Goal: Task Accomplishment & Management: Manage account settings

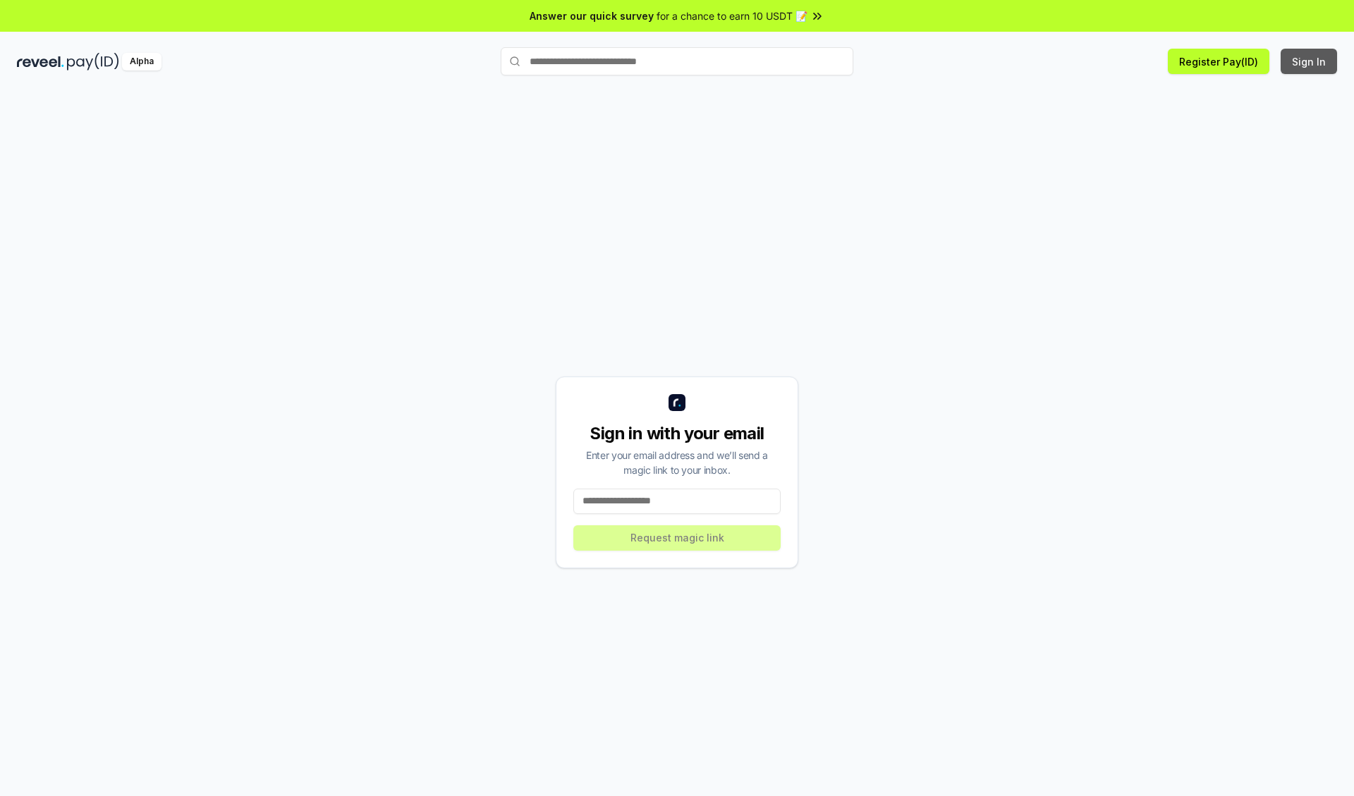
click at [1309, 61] on button "Sign In" at bounding box center [1308, 61] width 56 height 25
type input "**********"
click at [677, 537] on button "Request magic link" at bounding box center [676, 537] width 207 height 25
